Goal: Communication & Community: Share content

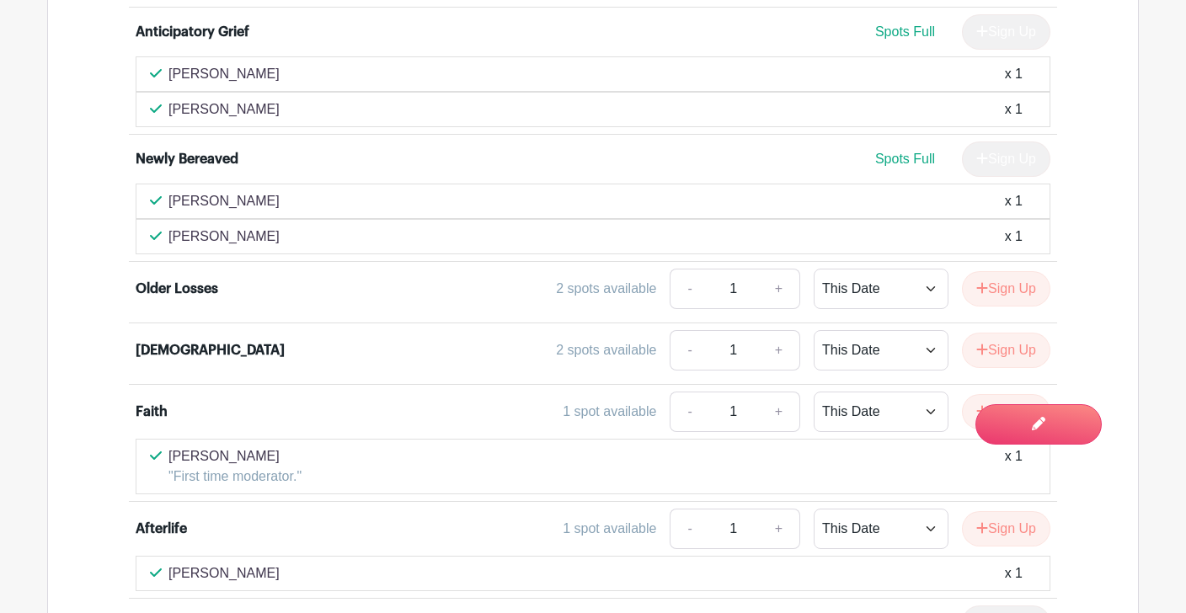
scroll to position [3142, 0]
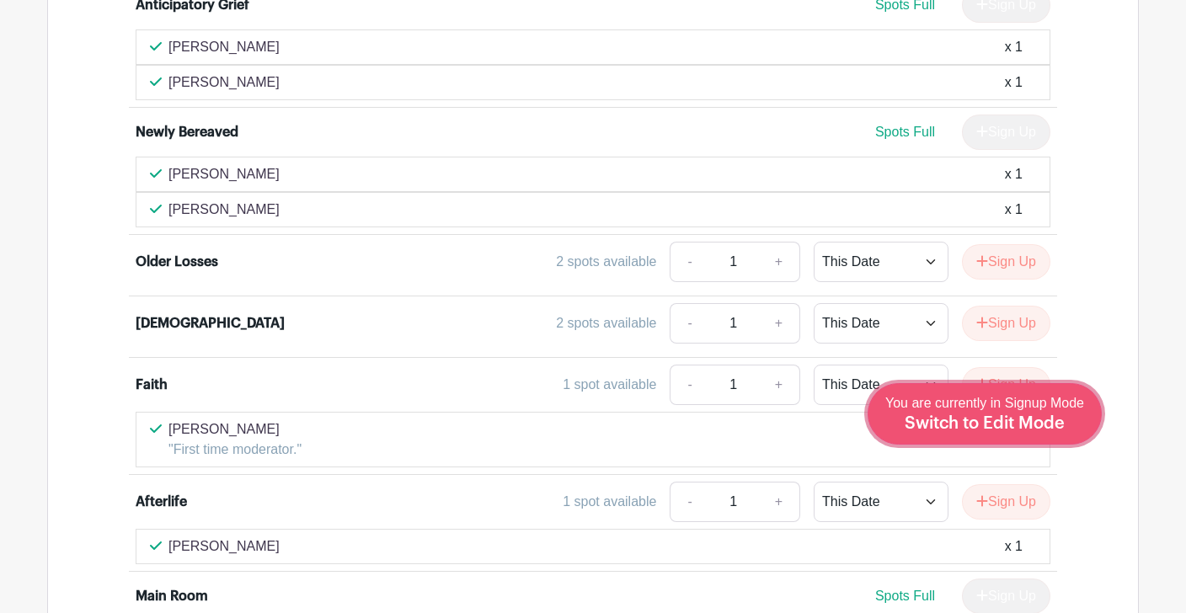
click at [1031, 424] on span "Switch to Edit Mode" at bounding box center [985, 423] width 160 height 17
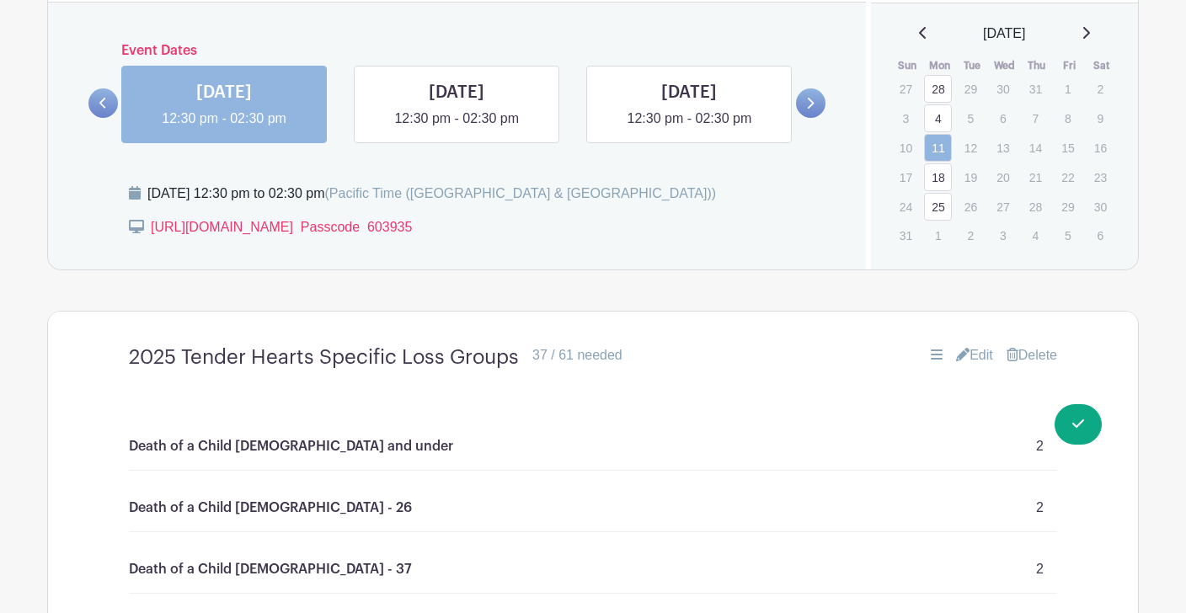
scroll to position [999, 0]
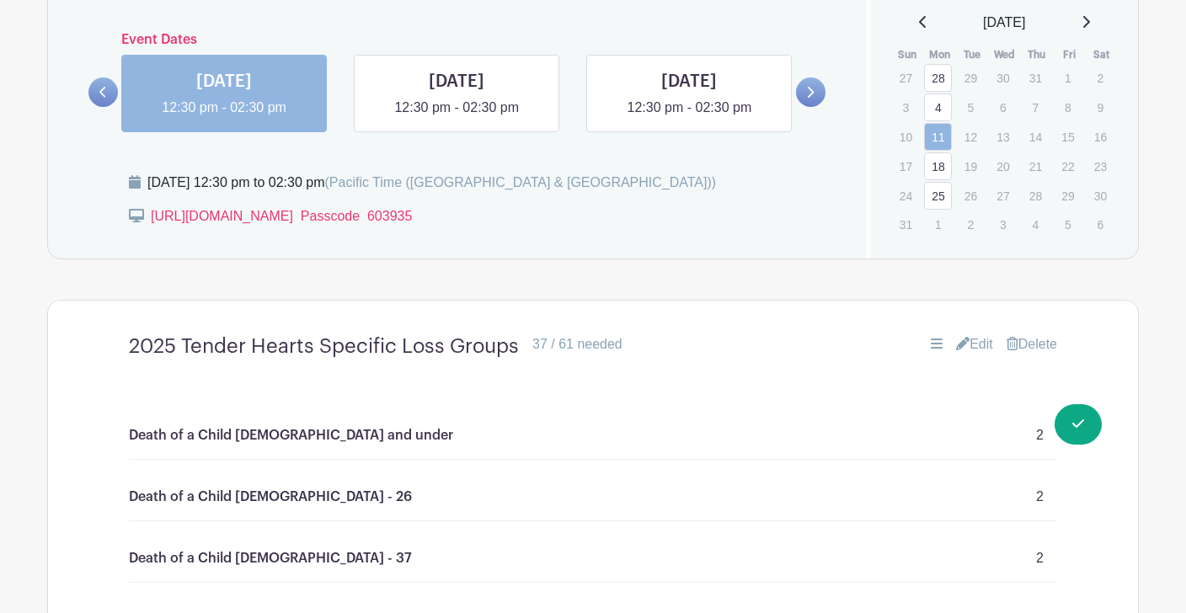
click at [971, 349] on link "Edit" at bounding box center [974, 345] width 37 height 20
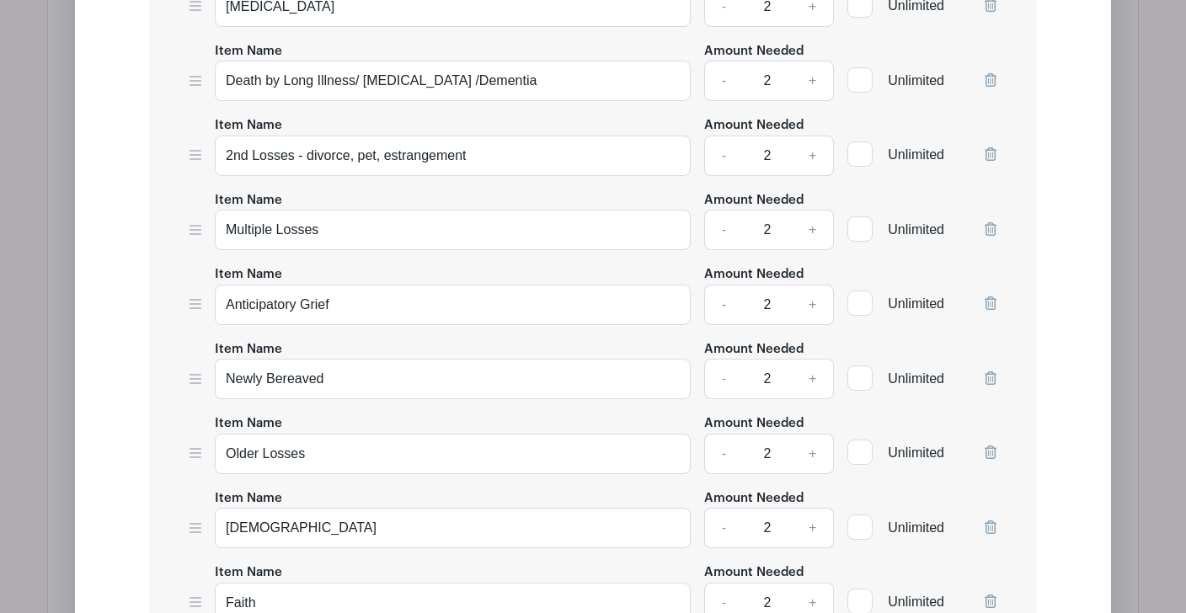
scroll to position [2951, 0]
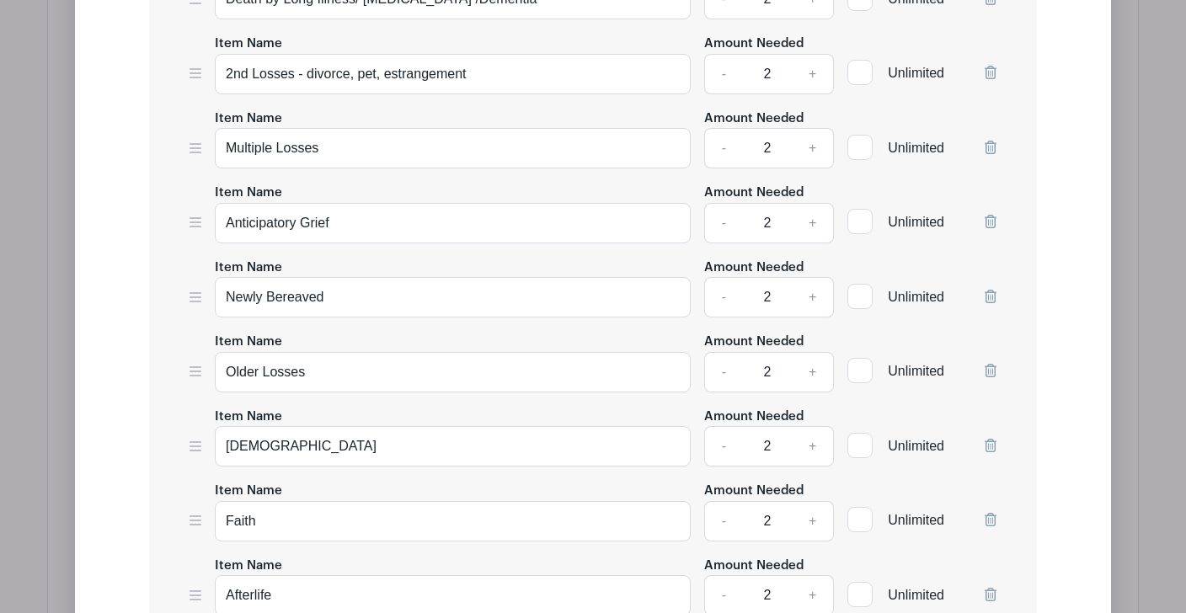
click at [990, 365] on icon at bounding box center [991, 370] width 12 height 13
click at [990, 364] on icon at bounding box center [991, 370] width 12 height 13
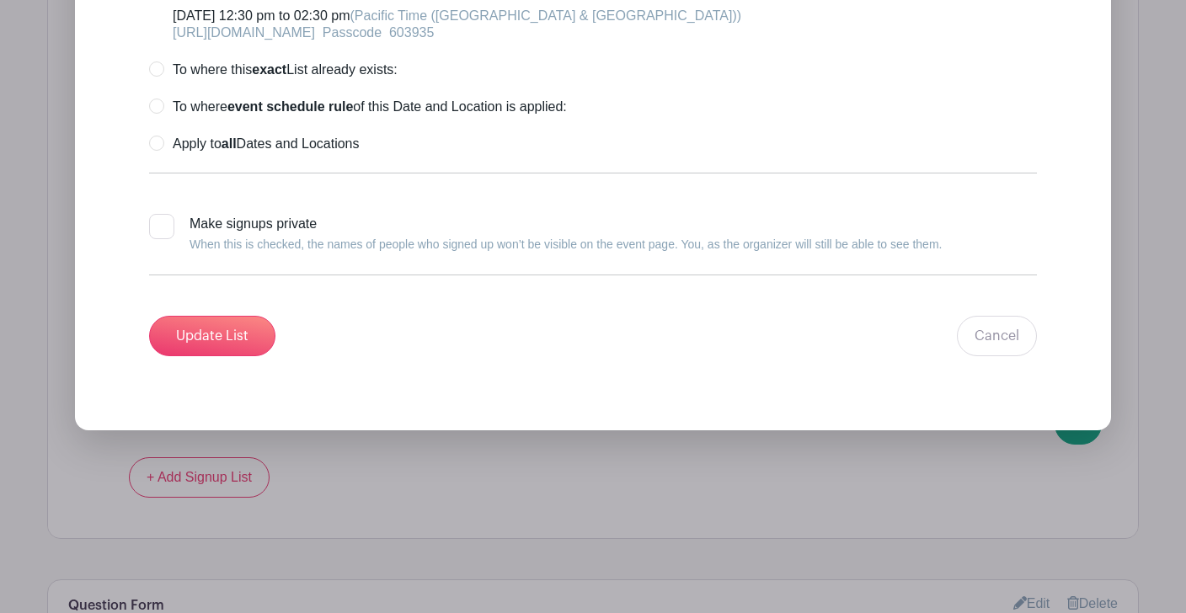
scroll to position [3770, 0]
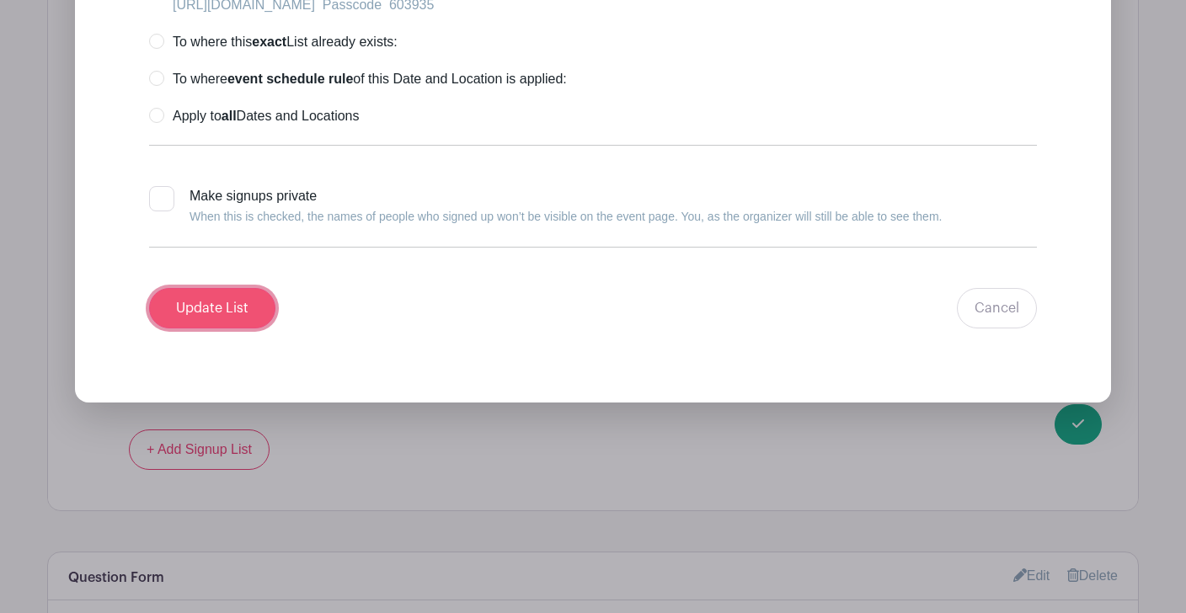
click at [223, 297] on input "Update List" at bounding box center [212, 308] width 126 height 40
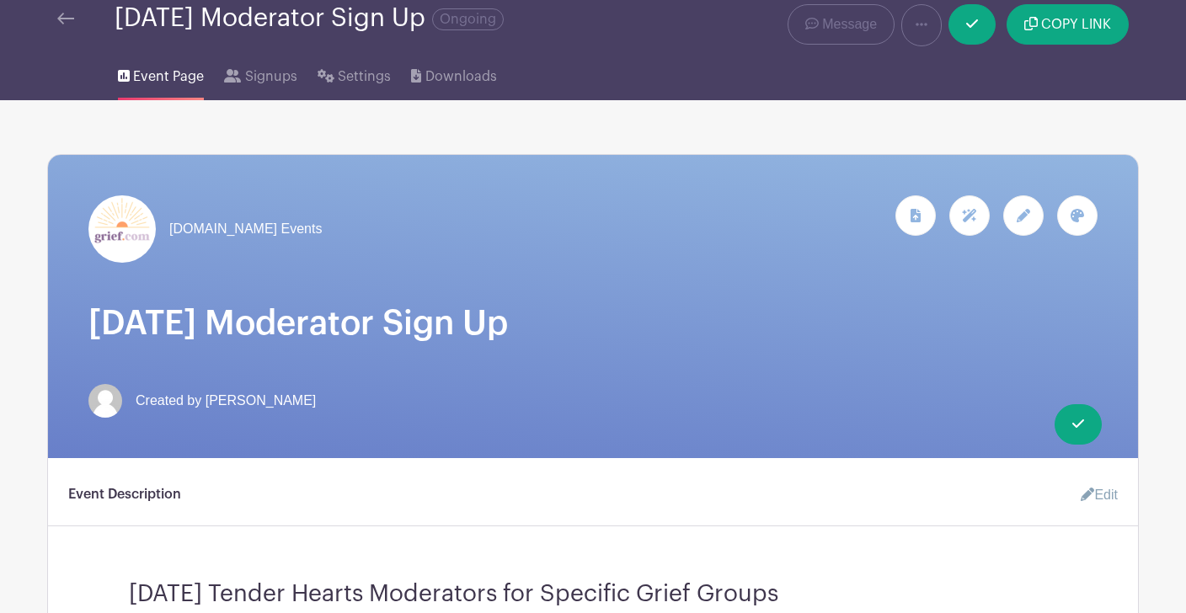
scroll to position [0, 0]
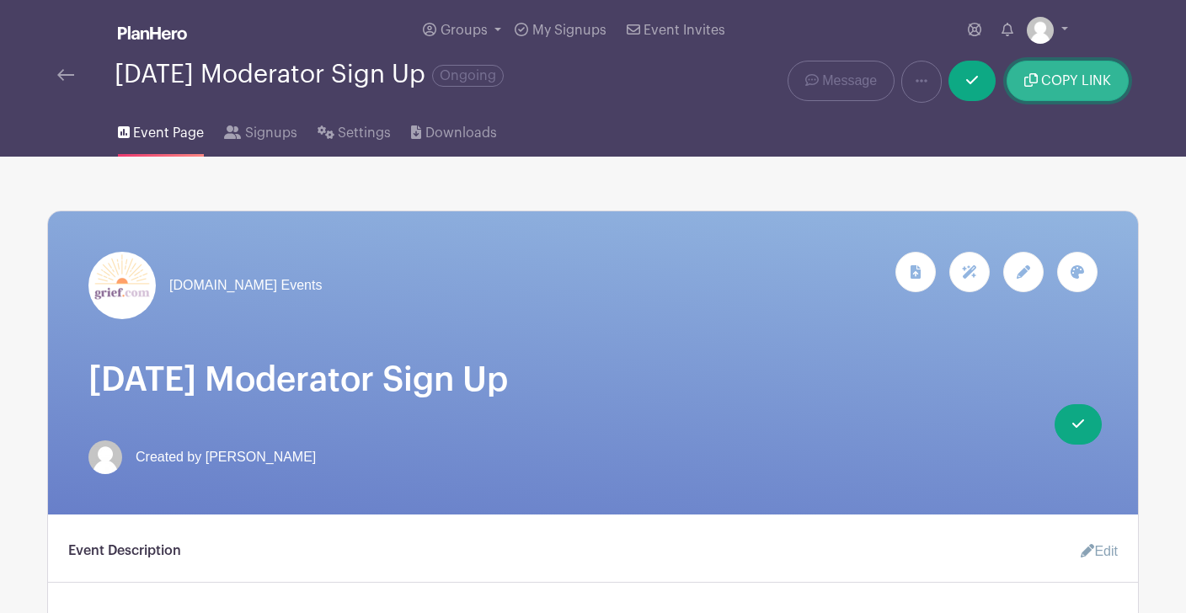
click at [1057, 88] on button "COPY LINK" at bounding box center [1068, 81] width 122 height 40
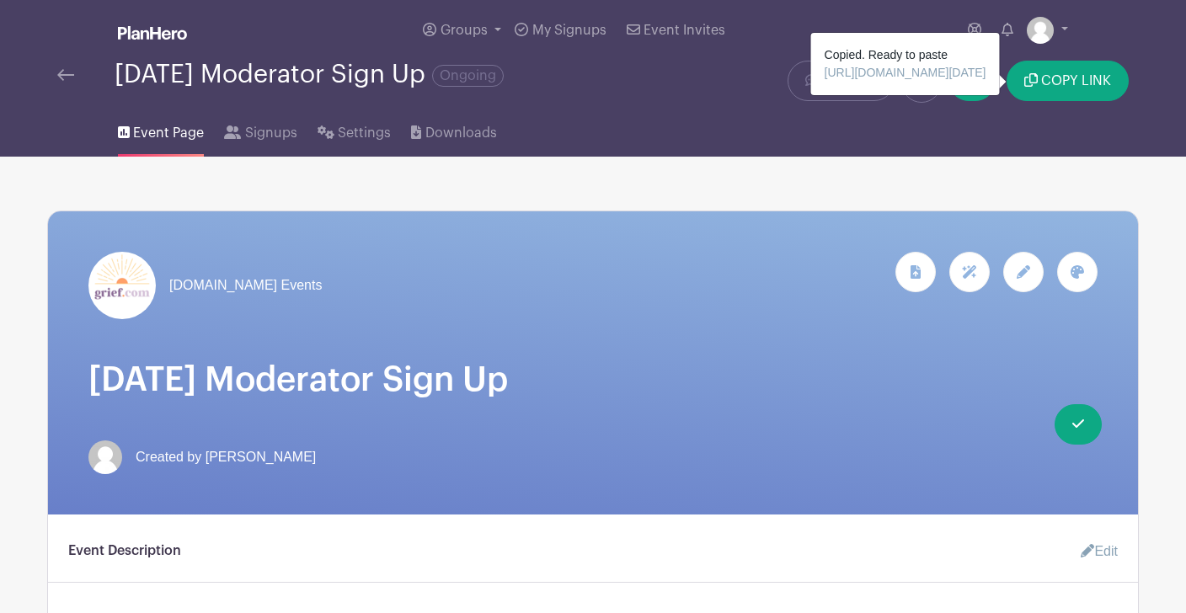
click at [1106, 152] on div "Event Page Signups Settings Downloads" at bounding box center [593, 130] width 1112 height 54
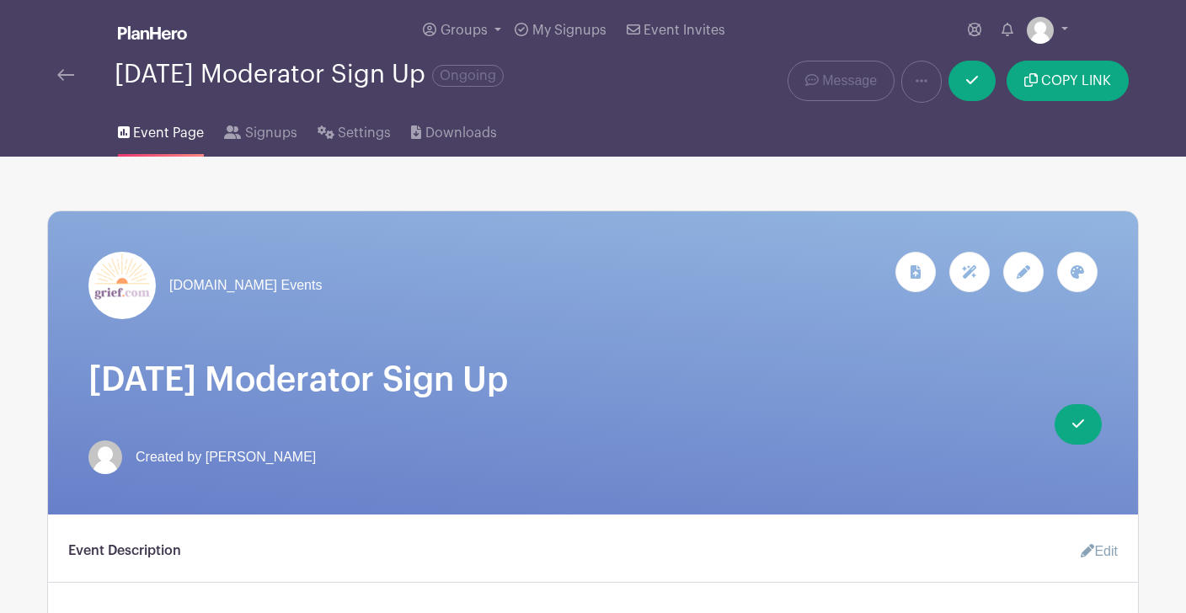
click at [160, 40] on link at bounding box center [152, 33] width 69 height 29
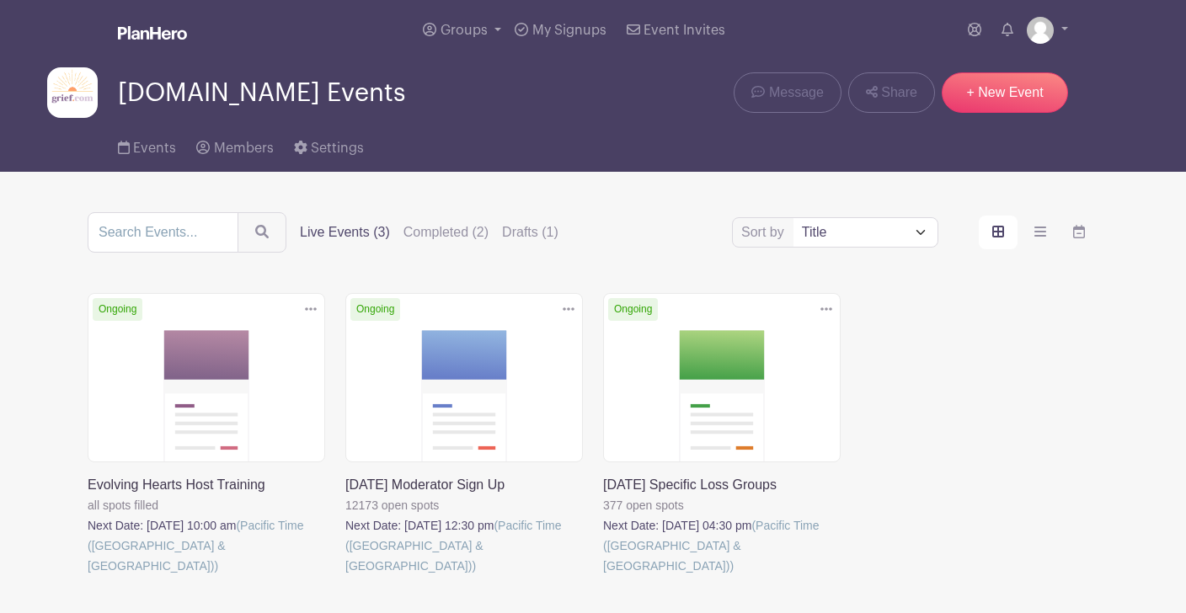
click at [345, 576] on link at bounding box center [345, 576] width 0 height 0
click at [620, 94] on div "Grief.com Events Message Share + New Event" at bounding box center [593, 92] width 1092 height 51
click at [1035, 35] on img at bounding box center [1040, 30] width 27 height 27
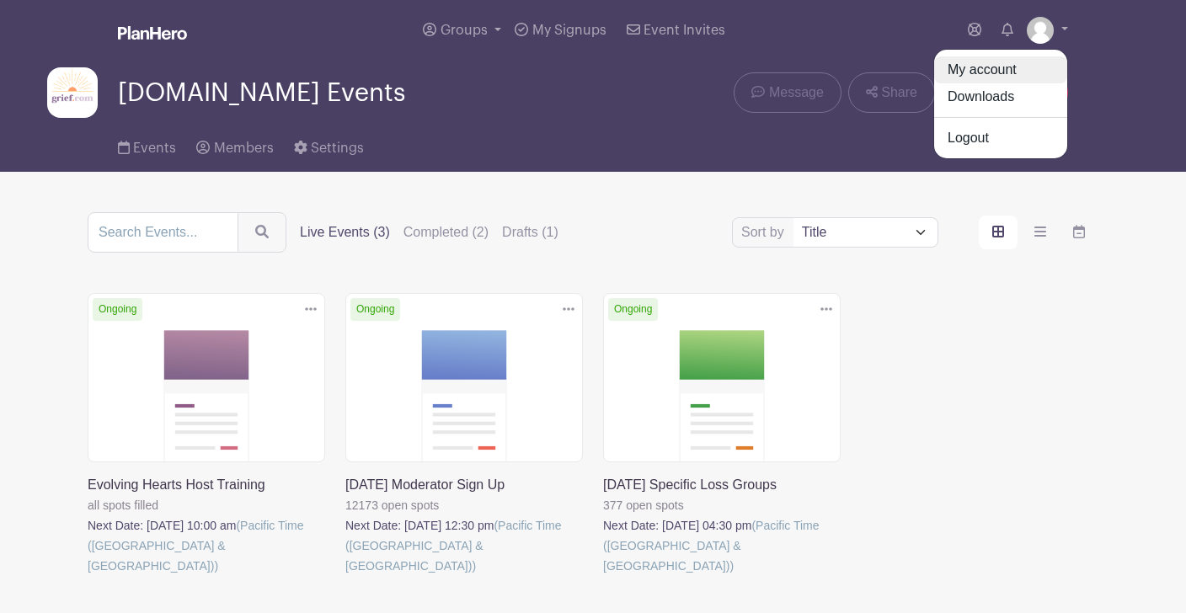
click at [1007, 67] on link "My account" at bounding box center [1001, 69] width 133 height 27
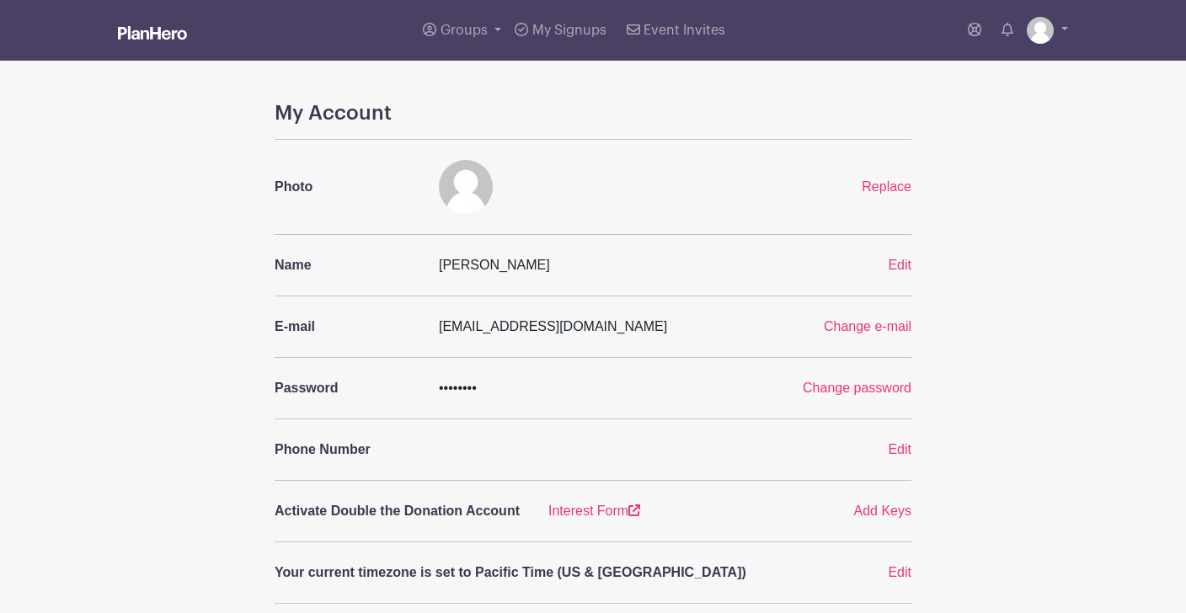
click at [175, 33] on img at bounding box center [152, 32] width 69 height 13
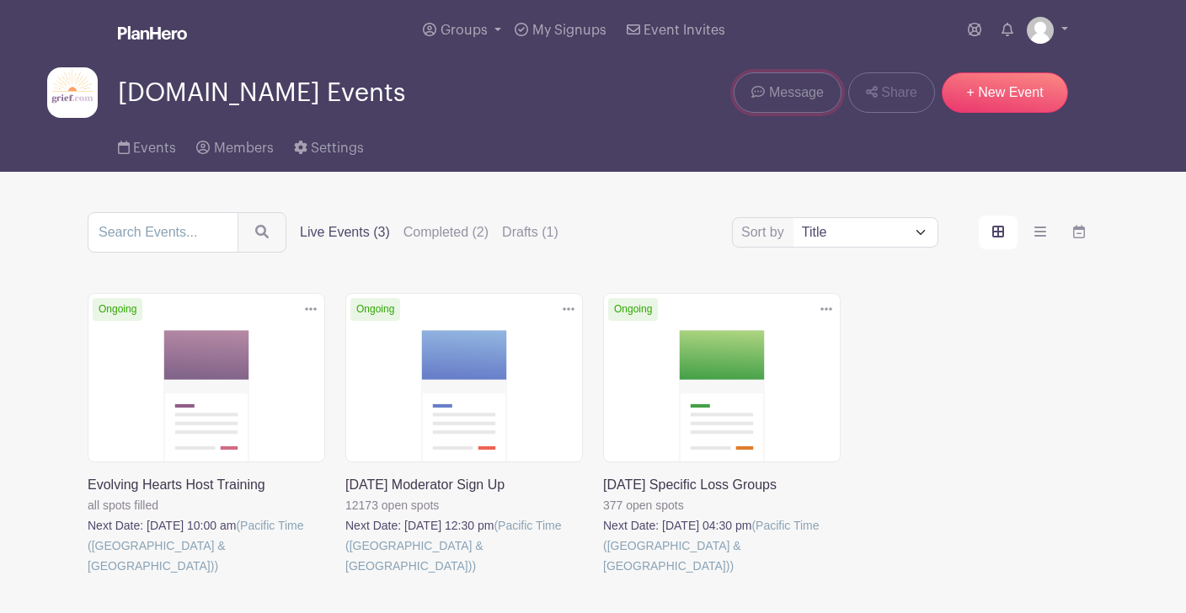
click at [788, 93] on span "Message" at bounding box center [796, 93] width 55 height 20
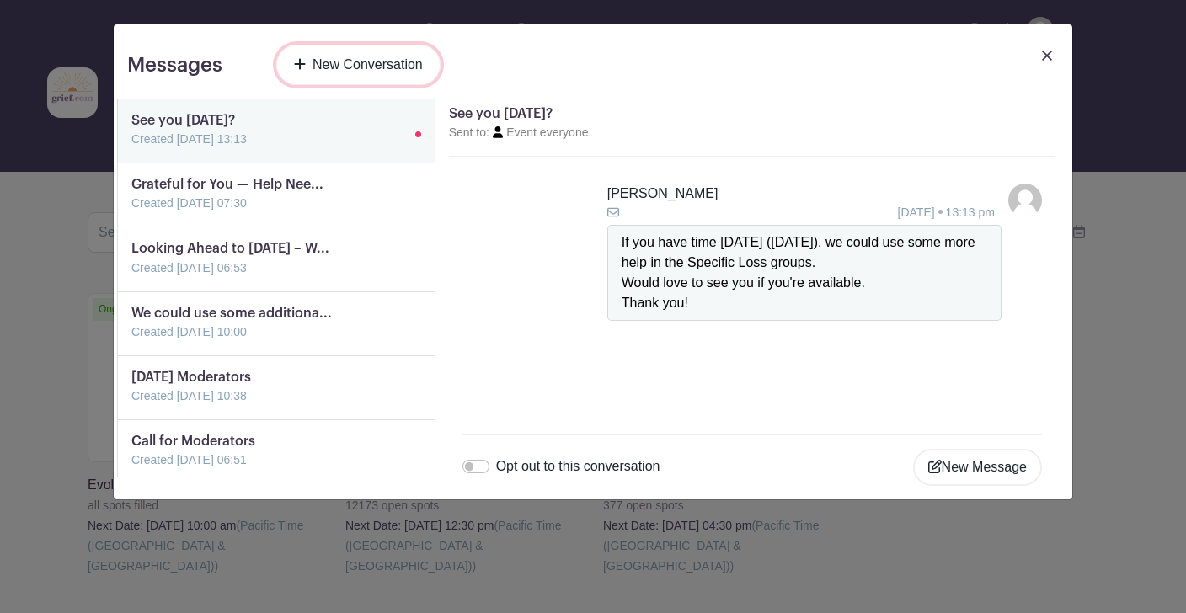
click at [367, 69] on link "New Conversation" at bounding box center [358, 65] width 164 height 40
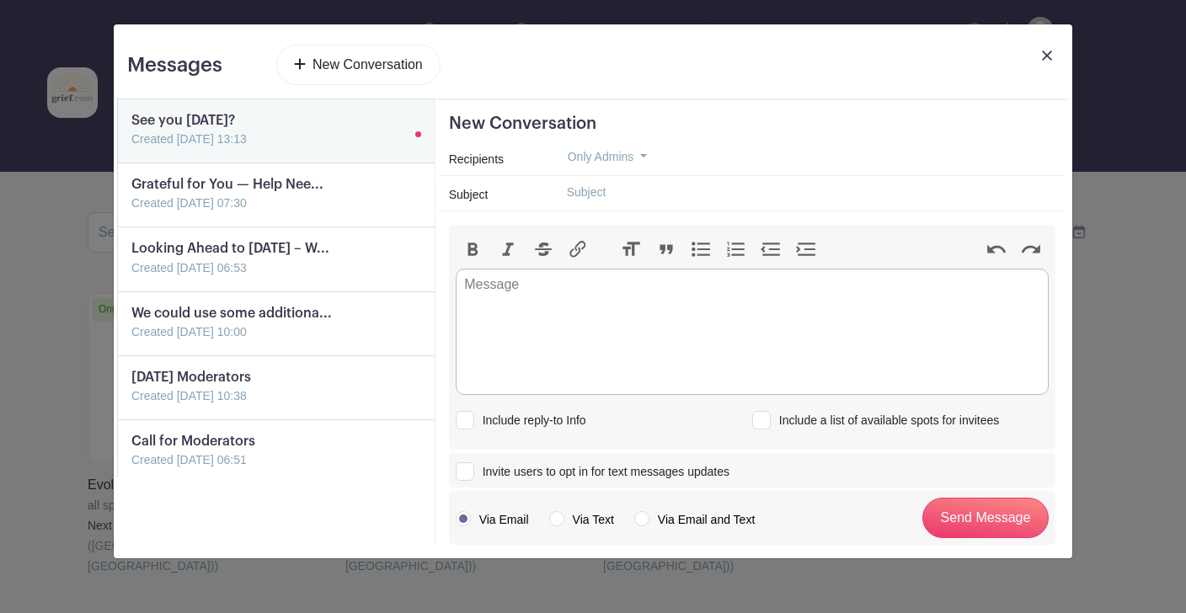
click at [612, 193] on input "text" at bounding box center [805, 192] width 502 height 26
type input "Call for Moderators"
click at [608, 161] on span "Only Admins" at bounding box center [601, 156] width 67 height 13
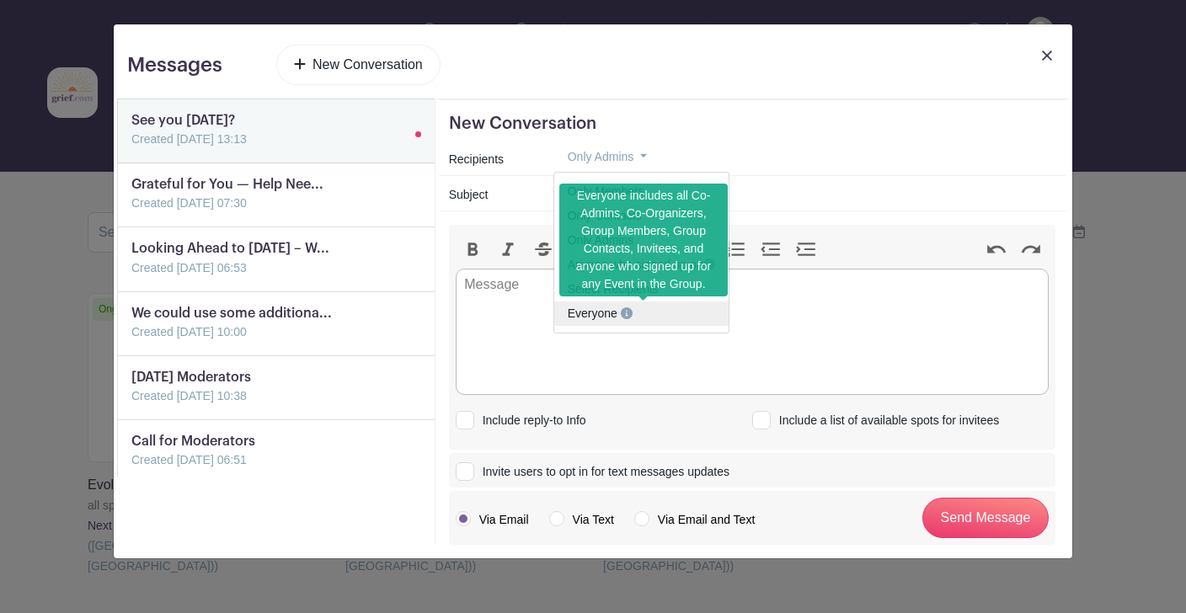
click at [594, 315] on span "Everyone" at bounding box center [593, 313] width 50 height 13
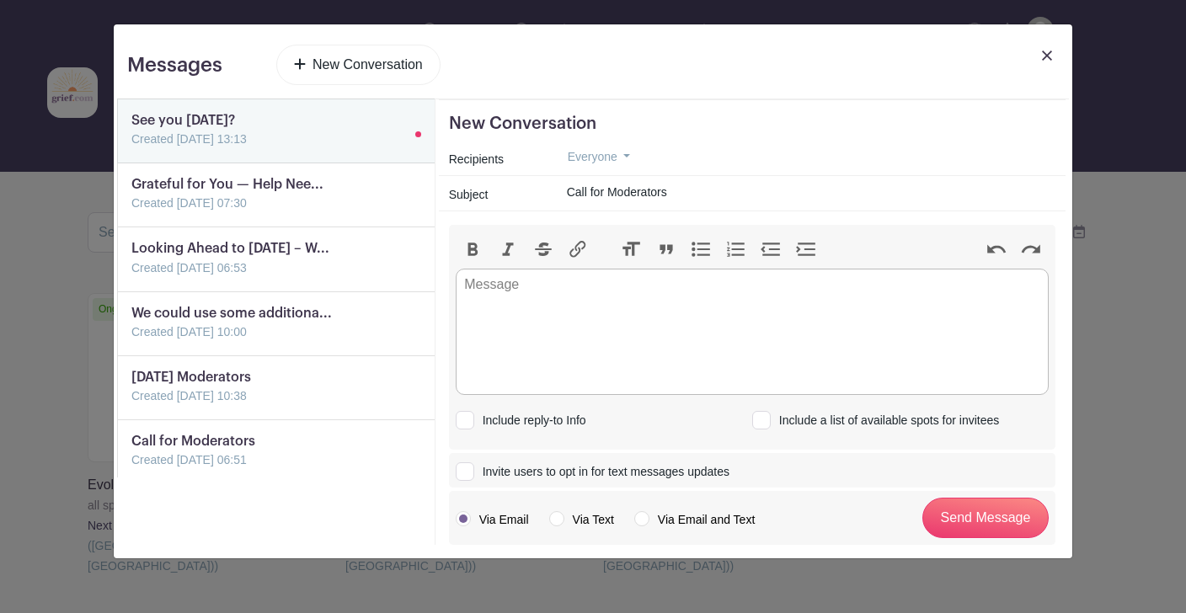
click at [767, 420] on div at bounding box center [762, 420] width 19 height 19
click at [763, 420] on input "Include a list of available spots for invitees" at bounding box center [758, 417] width 11 height 11
checkbox input "true"
click at [562, 317] on trix-editor at bounding box center [752, 332] width 593 height 126
type trix-editor "<div>H</div>"
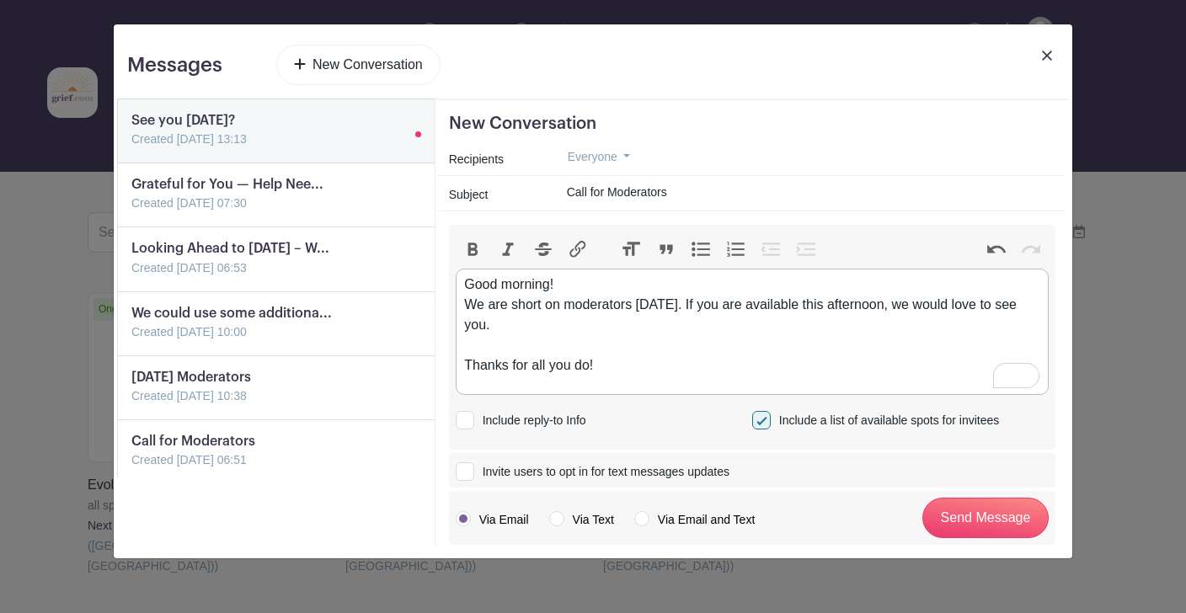
click at [677, 303] on div "Good morning! We are short on moderators today. If you are available this after…" at bounding box center [752, 325] width 576 height 101
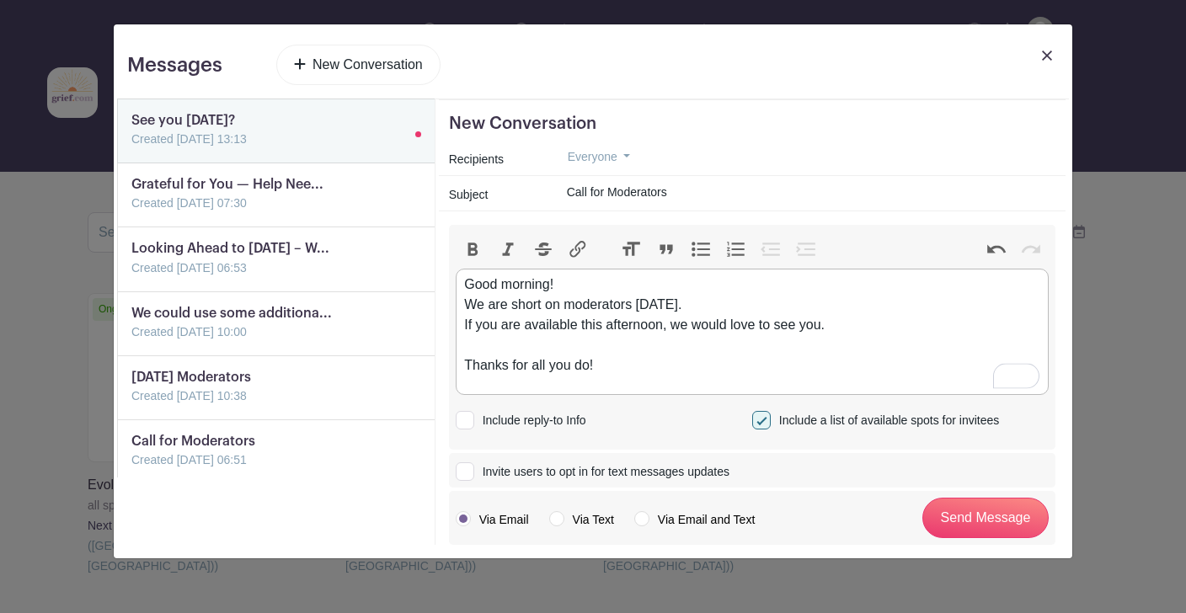
click at [506, 324] on div "Good morning! We are short on moderators today. If you are available this after…" at bounding box center [752, 325] width 576 height 101
type trix-editor "<div>Good morning!<br>We are short on moderators today.&nbsp;<br>If you're avai…"
click at [969, 517] on input "Send Message" at bounding box center [986, 518] width 126 height 40
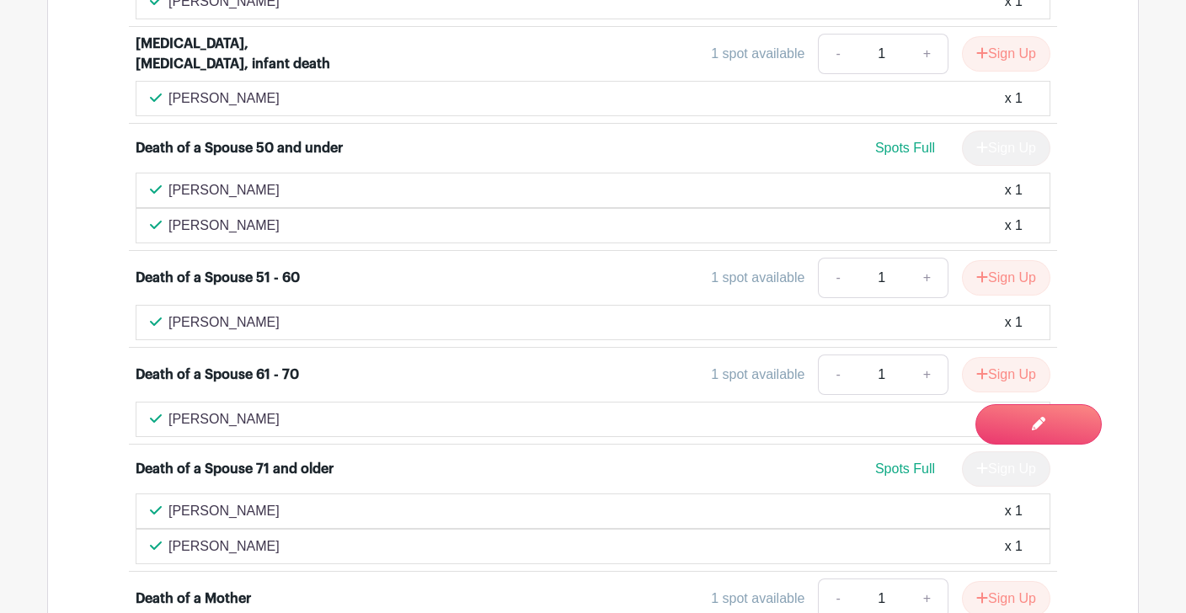
scroll to position [1767, 0]
